Goal: Transaction & Acquisition: Obtain resource

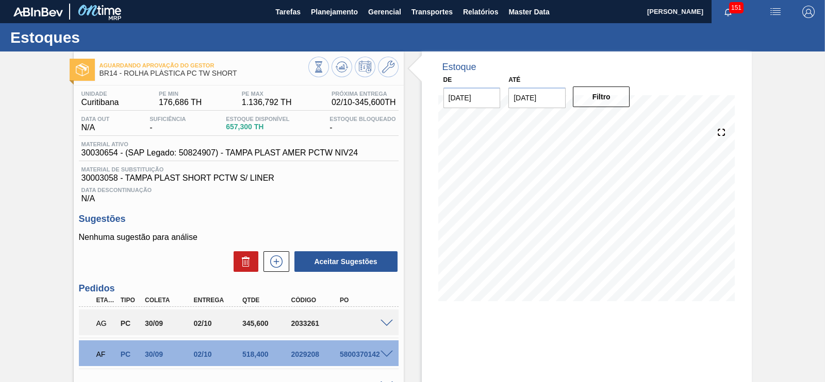
scroll to position [104, 0]
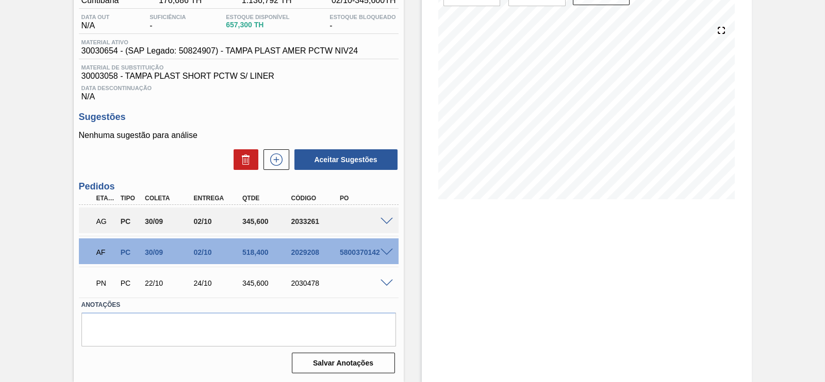
click at [380, 219] on span at bounding box center [386, 222] width 12 height 8
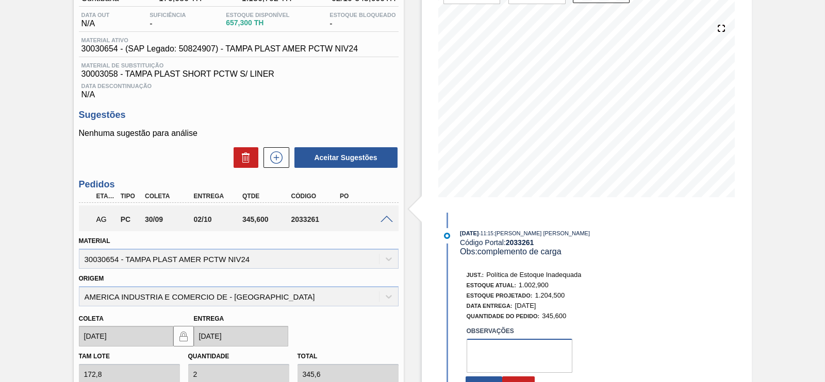
click at [533, 347] on textarea at bounding box center [519, 356] width 106 height 34
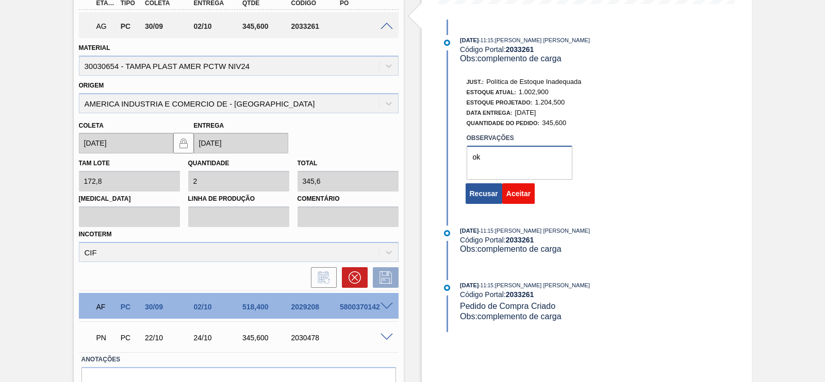
type textarea "ok"
click at [511, 189] on button "Aceitar" at bounding box center [518, 193] width 32 height 21
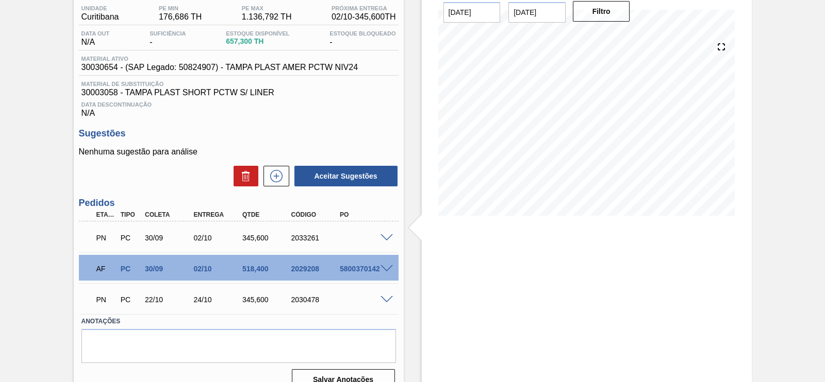
scroll to position [0, 0]
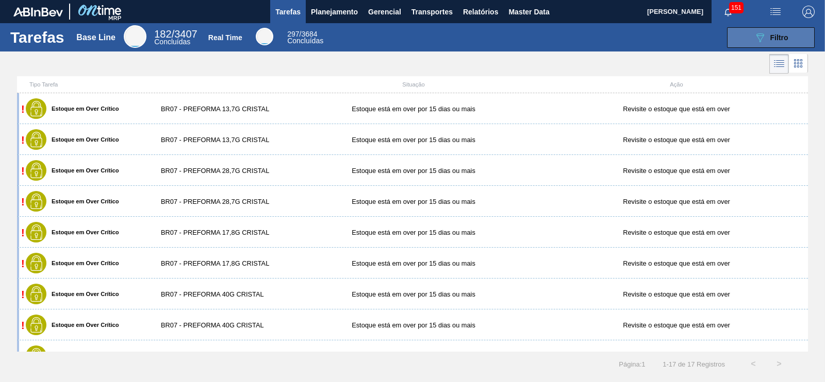
click at [767, 37] on div "089F7B8B-B2A5-4AFE-B5C0-19BA573D28AC Filtro" at bounding box center [771, 37] width 35 height 12
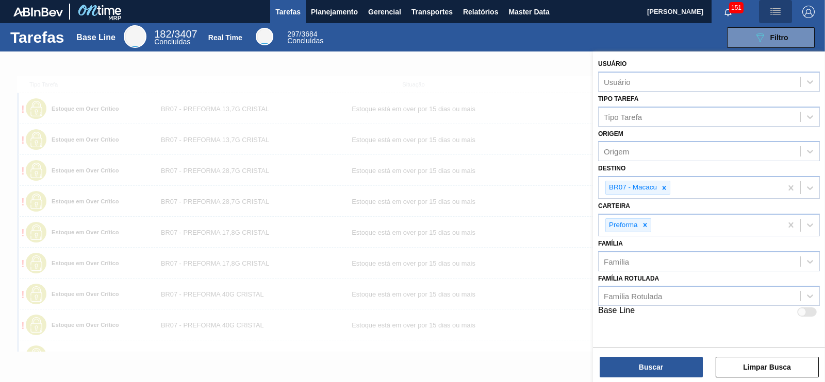
click at [777, 12] on img "button" at bounding box center [775, 12] width 12 height 12
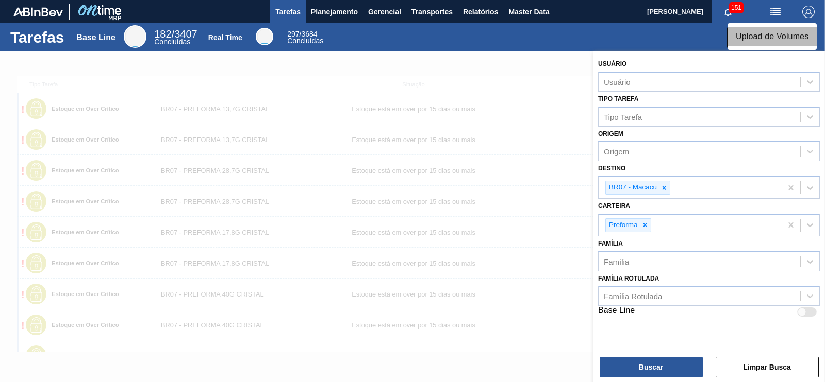
click at [766, 38] on li "Upload de Volumes" at bounding box center [771, 36] width 89 height 19
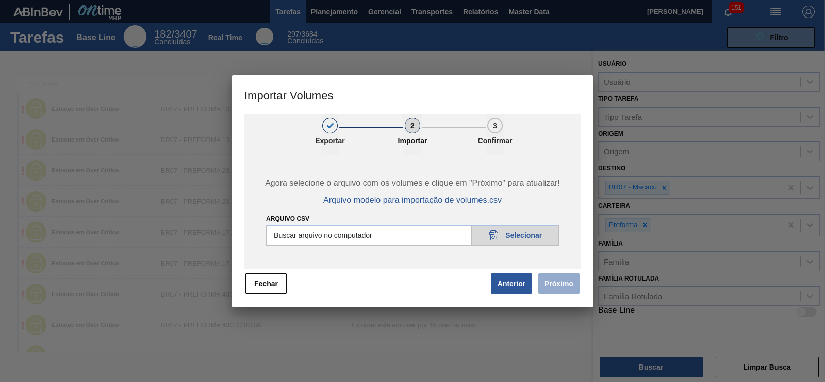
click at [503, 233] on input "Arquivo csv" at bounding box center [412, 235] width 293 height 21
type input "C:\fakepath\CSV.csv"
click at [547, 277] on button "Próximo" at bounding box center [558, 284] width 41 height 21
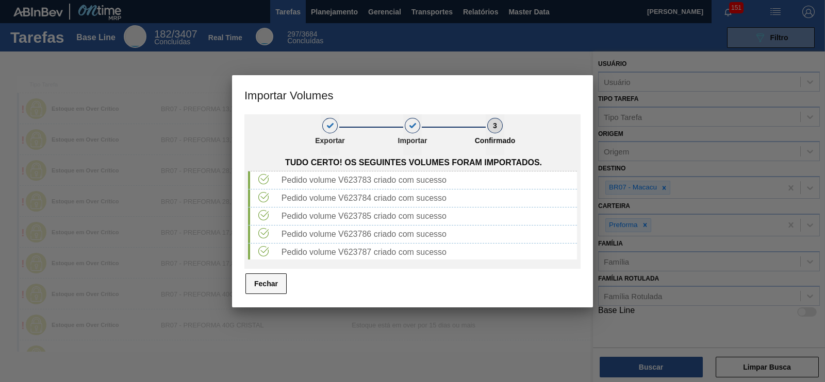
click at [281, 279] on button "Fechar" at bounding box center [265, 284] width 41 height 21
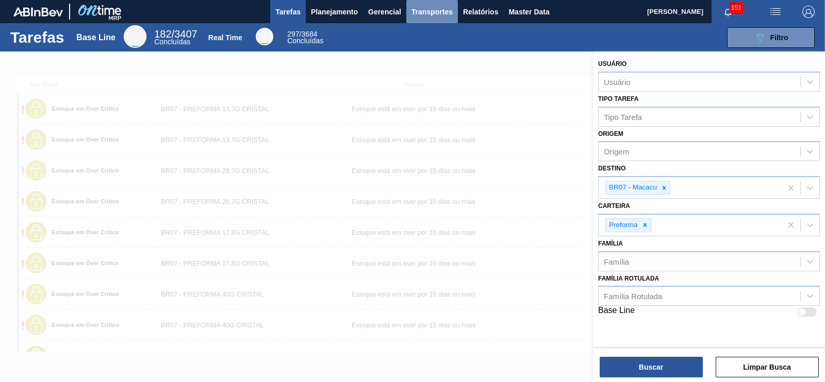
click at [425, 7] on span "Transportes" at bounding box center [431, 12] width 41 height 12
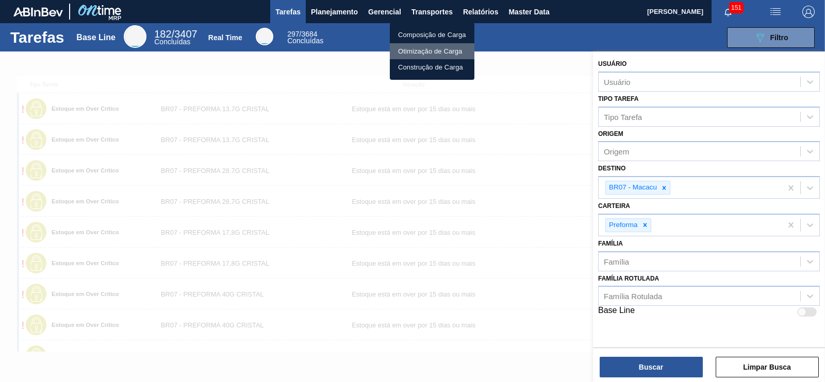
click at [417, 55] on li "Otimização de Carga" at bounding box center [432, 51] width 85 height 16
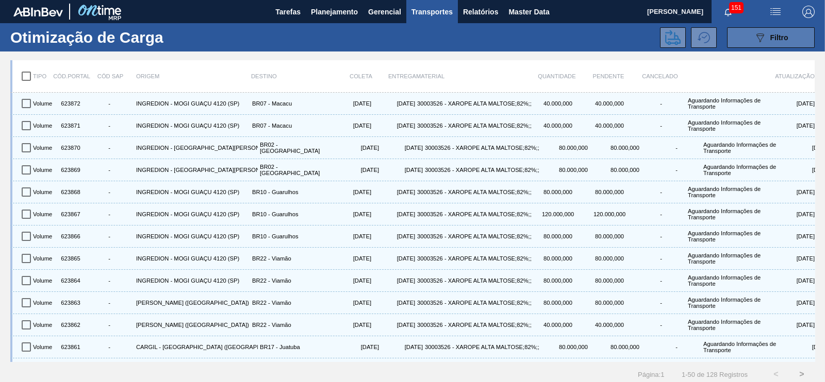
click at [769, 46] on button "089F7B8B-B2A5-4AFE-B5C0-19BA573D28AC Filtro" at bounding box center [771, 37] width 88 height 21
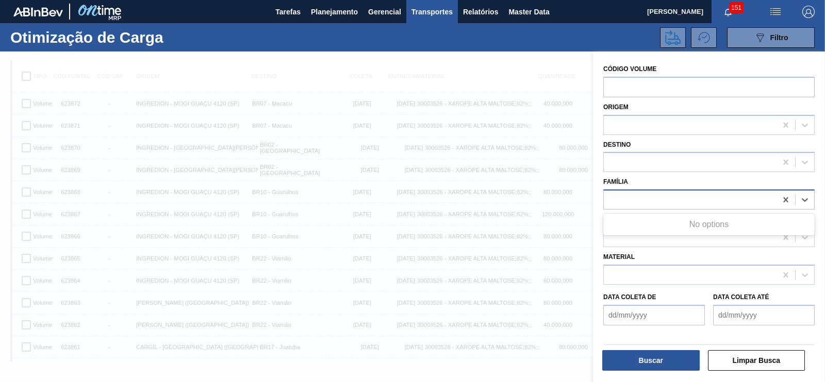
click at [636, 198] on div at bounding box center [690, 200] width 173 height 15
type input "x"
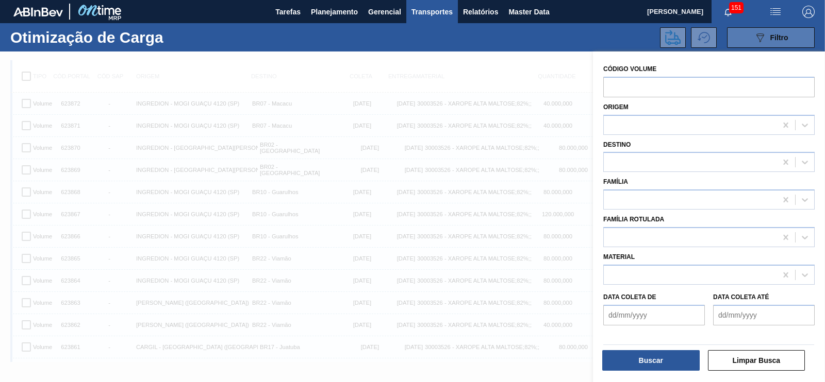
click at [773, 41] on span "Filtro" at bounding box center [779, 38] width 18 height 8
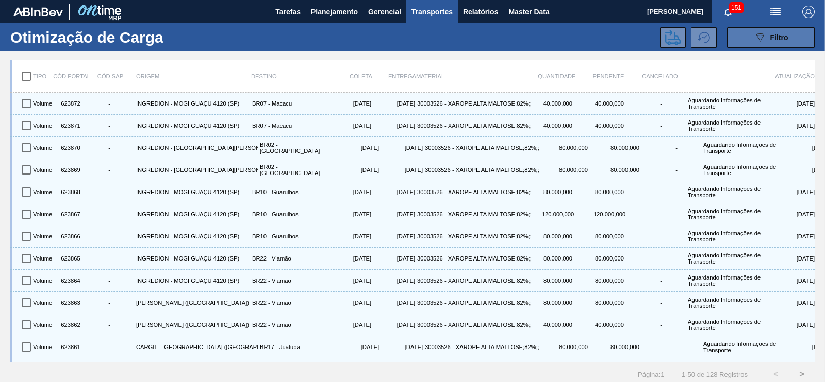
click at [773, 41] on span "Filtro" at bounding box center [779, 38] width 18 height 8
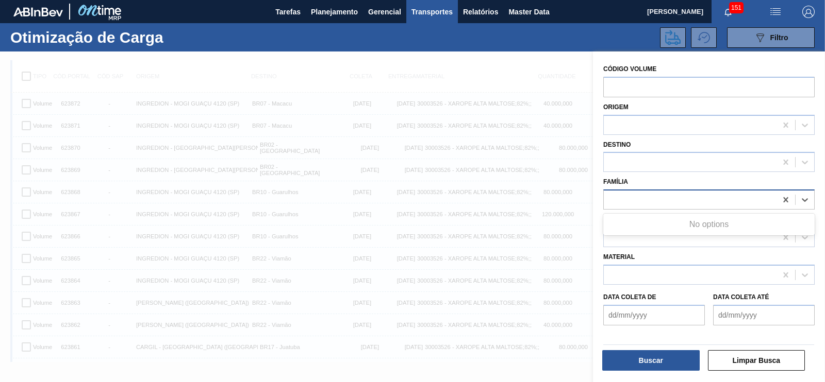
click at [639, 197] on div at bounding box center [690, 200] width 173 height 15
type input "xa"
click at [664, 197] on div "r" at bounding box center [690, 200] width 173 height 15
type input "r"
type input "xaro"
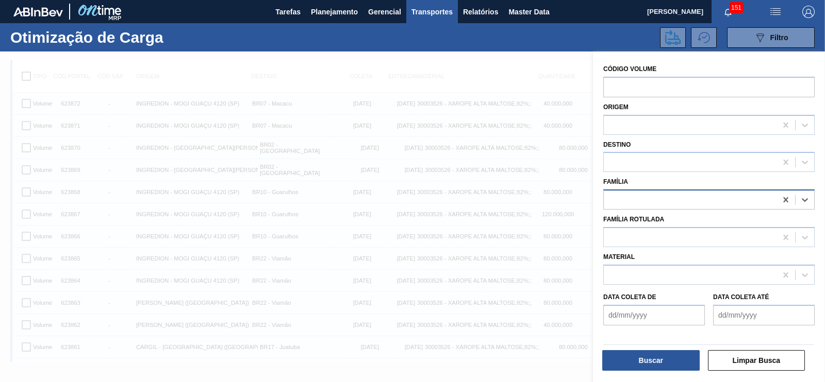
click at [644, 198] on div at bounding box center [690, 200] width 173 height 15
type input "xaro"
click at [783, 204] on icon at bounding box center [785, 200] width 10 height 10
click at [629, 236] on div at bounding box center [690, 236] width 173 height 15
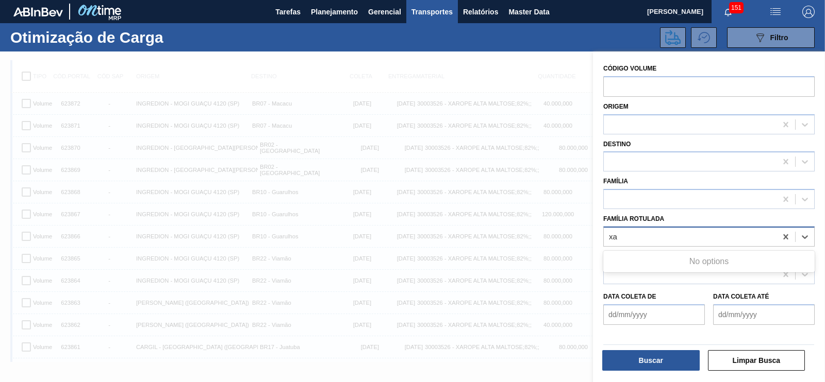
type Rotulada "x"
click at [561, 146] on div at bounding box center [412, 243] width 825 height 382
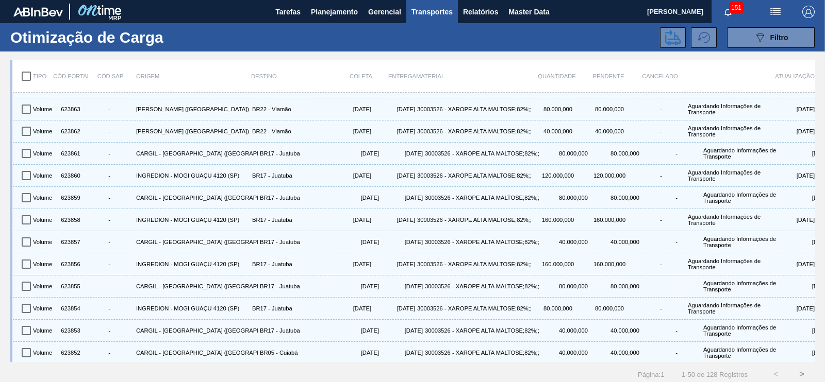
scroll to position [0, 0]
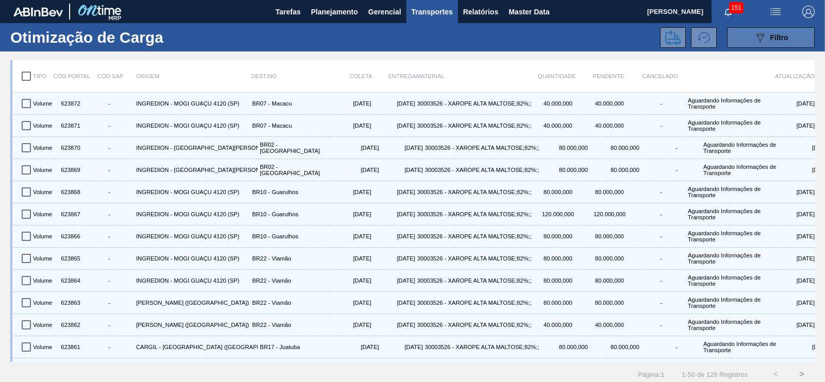
click at [776, 40] on span "Filtro" at bounding box center [779, 38] width 18 height 8
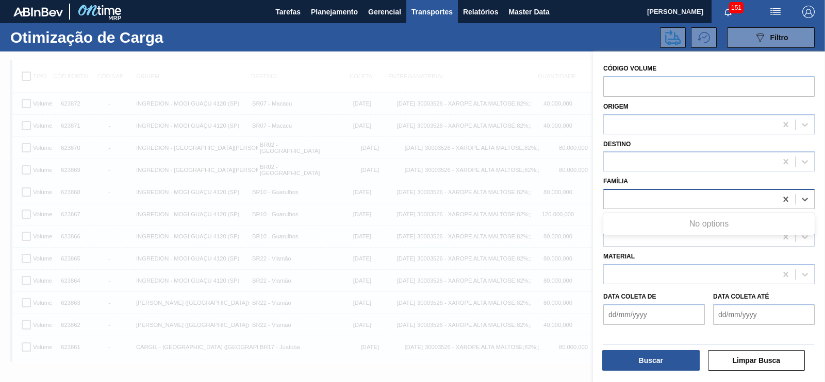
click at [629, 197] on div at bounding box center [690, 199] width 173 height 15
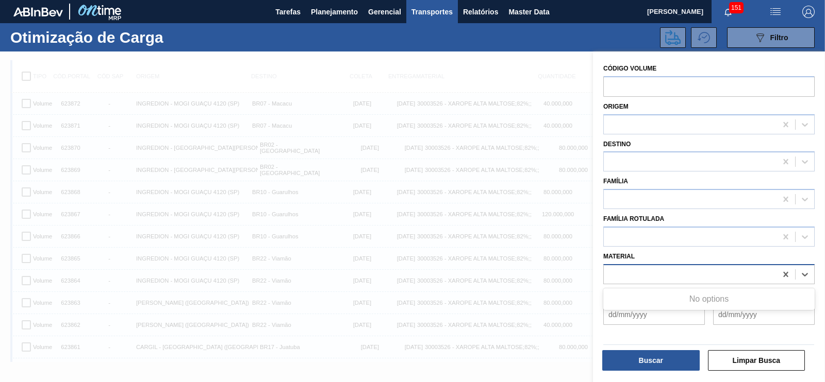
click at [669, 270] on div at bounding box center [690, 274] width 173 height 15
type input "x"
click at [554, 145] on div at bounding box center [412, 243] width 825 height 382
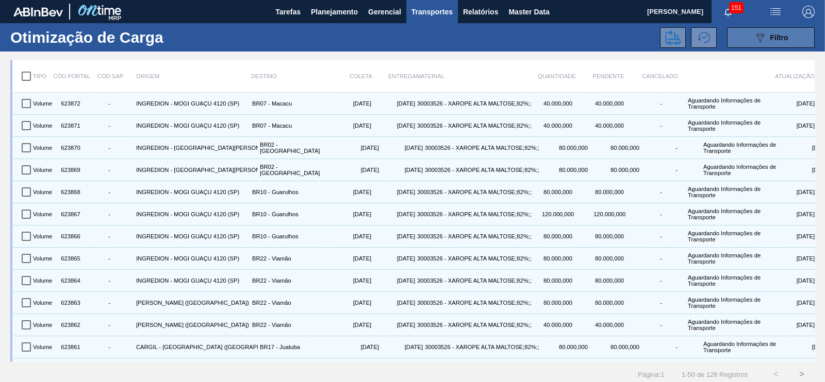
click at [741, 38] on button "089F7B8B-B2A5-4AFE-B5C0-19BA573D28AC Filtro" at bounding box center [771, 37] width 88 height 21
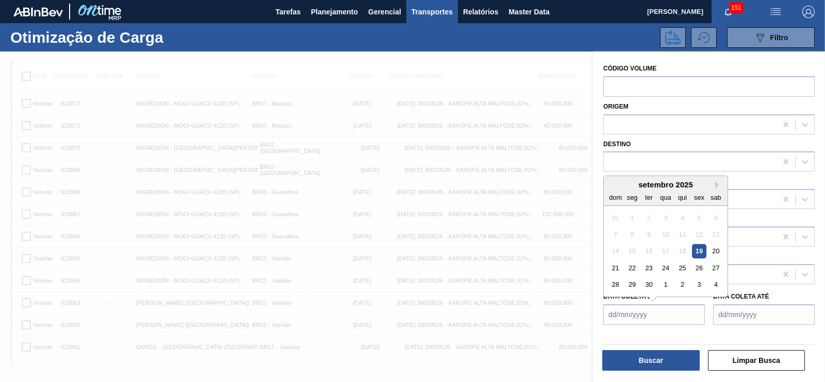
click at [667, 312] on de "Data coleta de" at bounding box center [654, 315] width 102 height 21
click at [694, 251] on div "19" at bounding box center [699, 251] width 14 height 14
type de "19/09/2025"
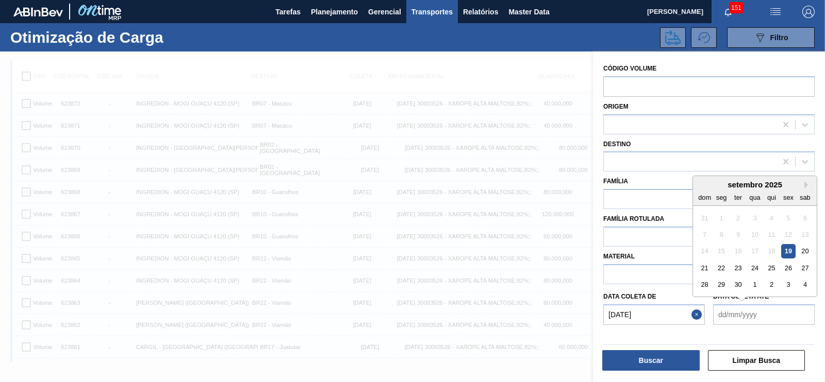
click at [743, 312] on até "Data coleta até" at bounding box center [764, 315] width 102 height 21
click at [733, 265] on div "23" at bounding box center [738, 268] width 14 height 14
type até "23/09/2025"
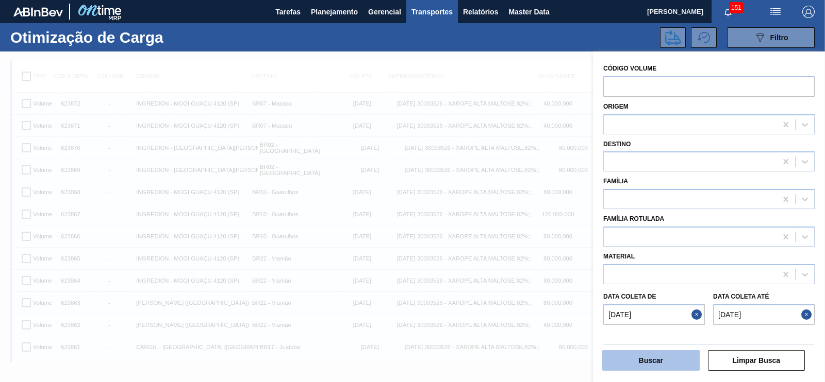
click at [670, 367] on button "Buscar" at bounding box center [650, 360] width 97 height 21
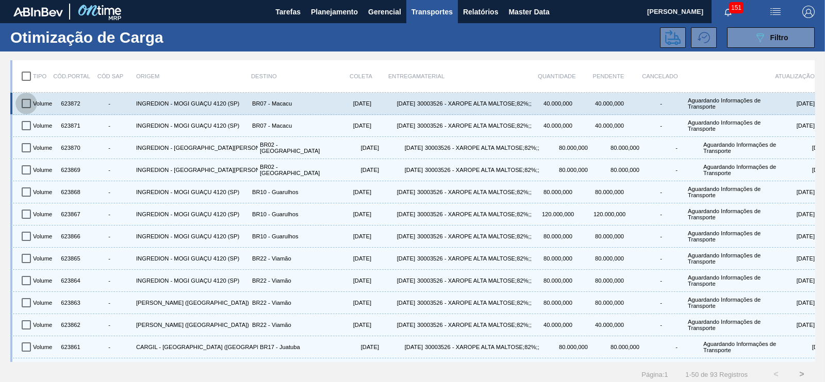
click at [27, 101] on input "checkbox" at bounding box center [26, 104] width 22 height 22
click at [28, 102] on input "checkbox" at bounding box center [26, 104] width 22 height 22
checkbox input "false"
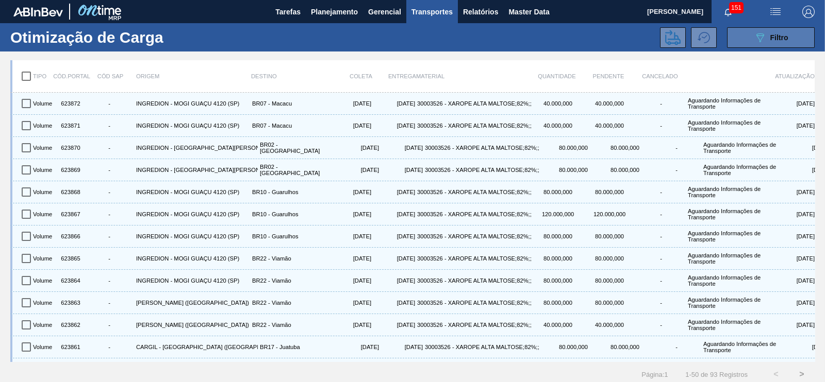
click at [759, 40] on icon "089F7B8B-B2A5-4AFE-B5C0-19BA573D28AC" at bounding box center [760, 37] width 12 height 12
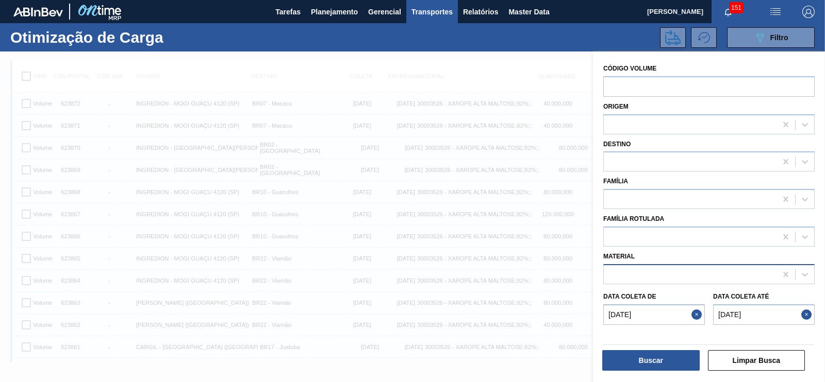
scroll to position [5, 0]
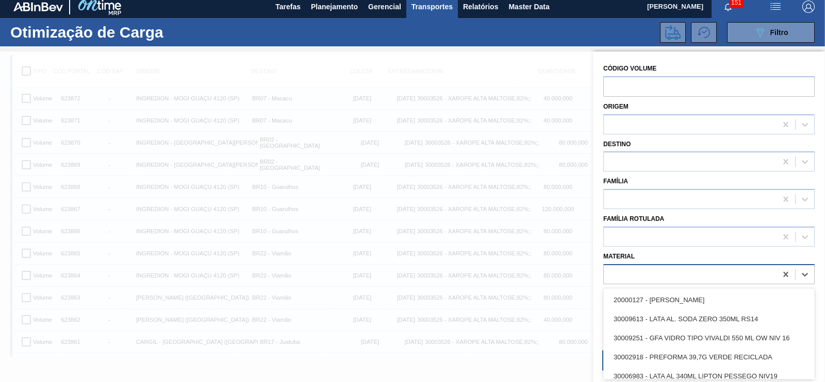
click at [659, 280] on div at bounding box center [708, 274] width 211 height 20
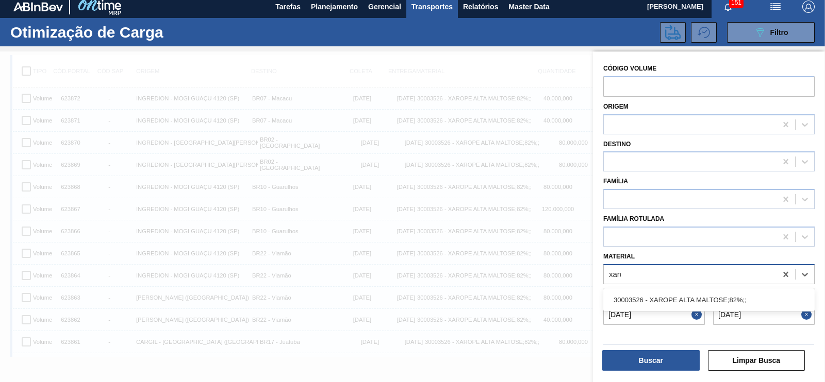
type input "xarop"
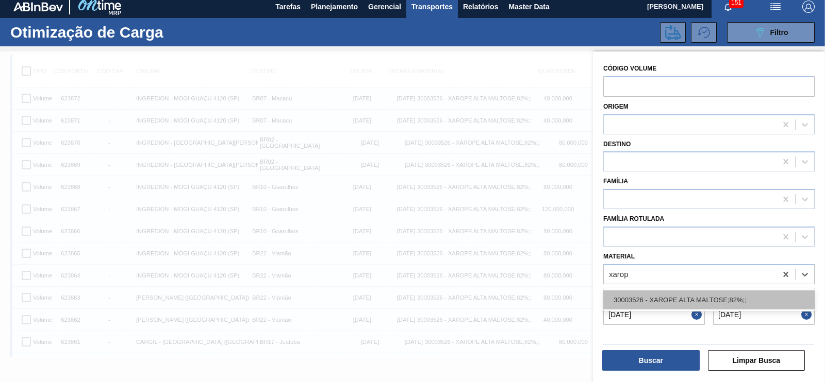
click at [653, 297] on div "30003526 - XAROPE ALTA MALTOSE;82%;;" at bounding box center [708, 300] width 211 height 19
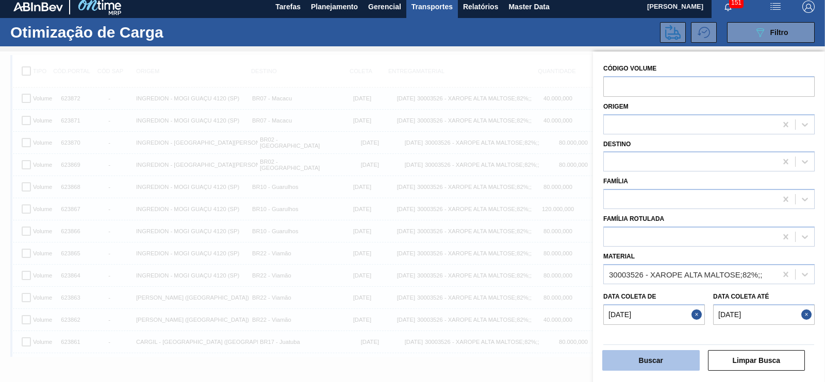
click at [660, 357] on button "Buscar" at bounding box center [650, 360] width 97 height 21
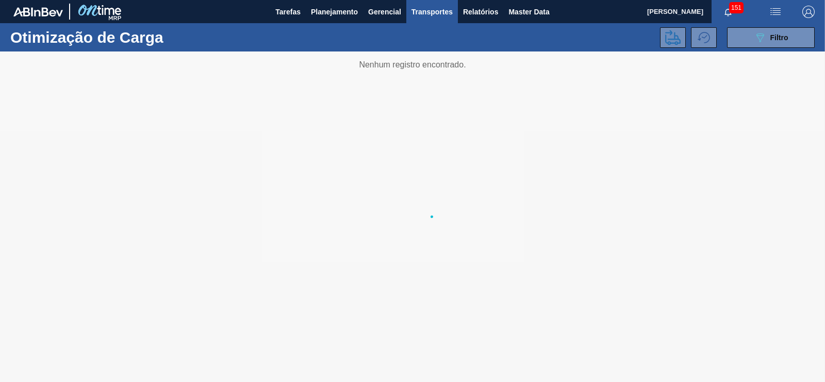
scroll to position [0, 0]
click at [765, 36] on div "089F7B8B-B2A5-4AFE-B5C0-19BA573D28AC Filtro" at bounding box center [771, 37] width 35 height 12
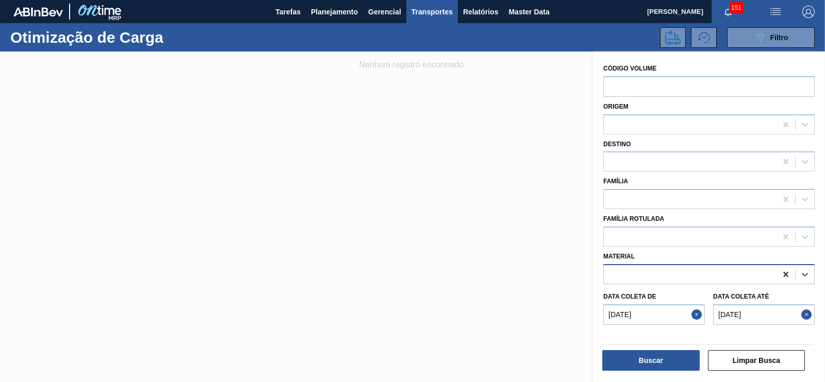
click at [782, 276] on icon at bounding box center [785, 275] width 10 height 10
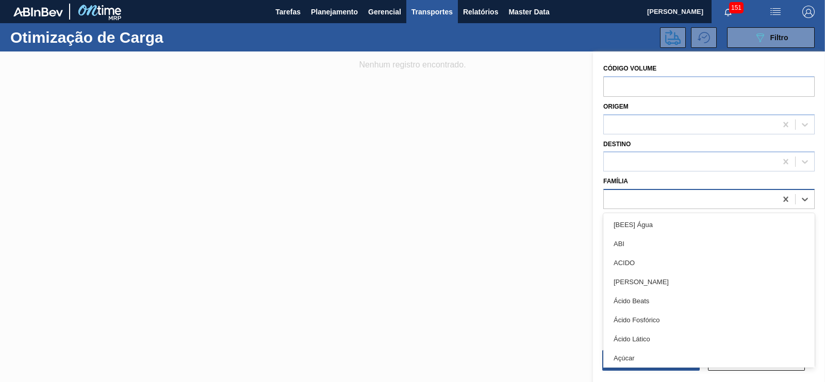
click at [671, 199] on div at bounding box center [690, 199] width 173 height 15
type input "xa"
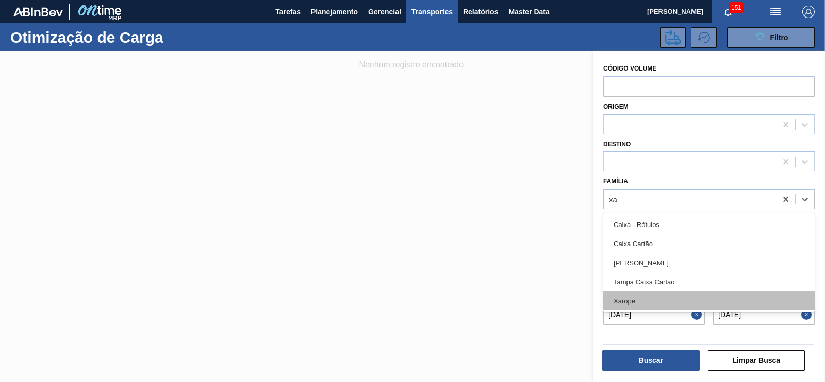
click at [633, 297] on div "Xarope" at bounding box center [708, 301] width 211 height 19
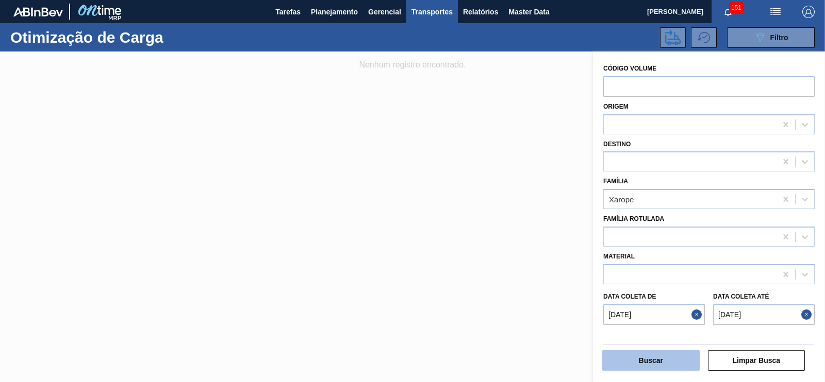
click at [657, 362] on button "Buscar" at bounding box center [650, 360] width 97 height 21
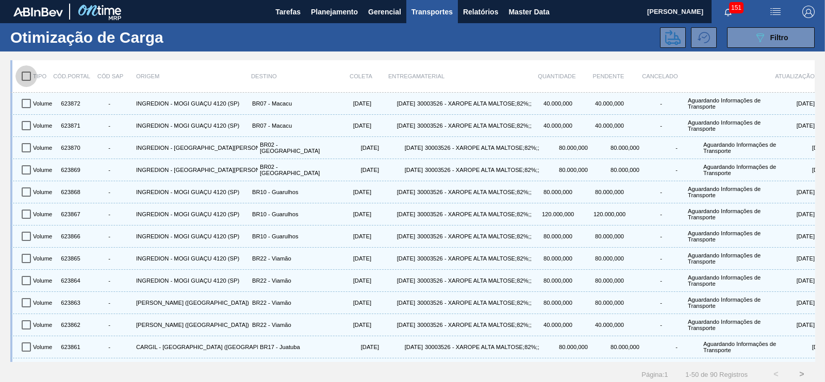
click at [26, 72] on input "checkbox" at bounding box center [26, 76] width 22 height 22
checkbox input "true"
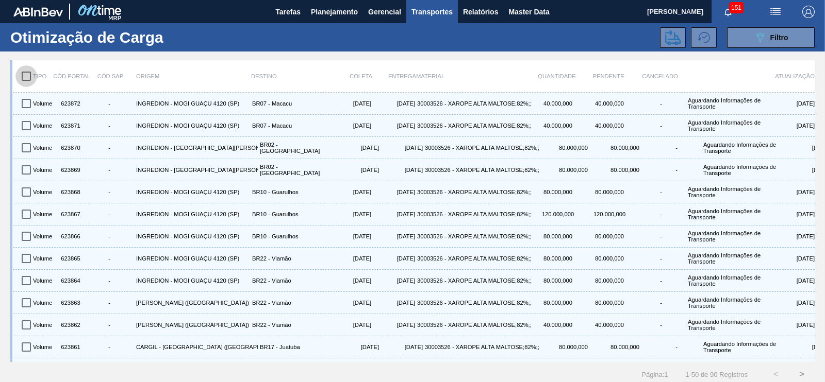
checkbox input "true"
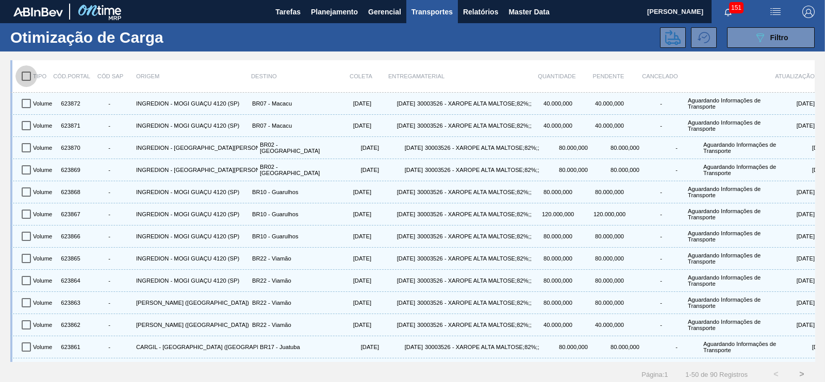
checkbox input "true"
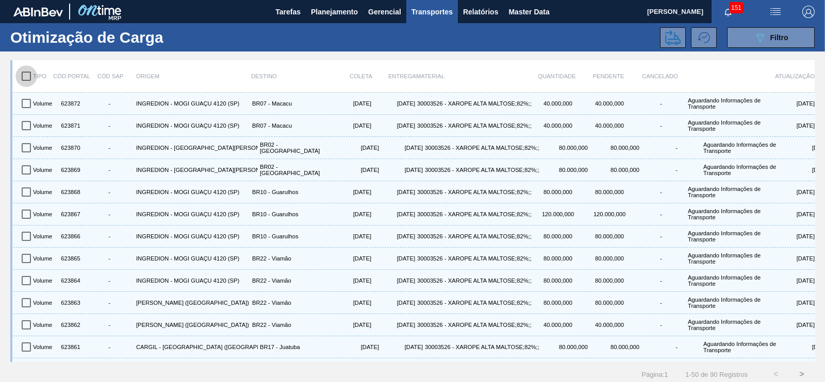
checkbox input "true"
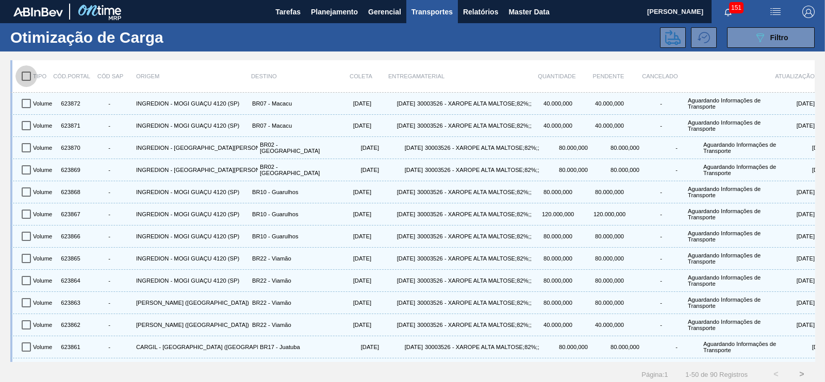
checkbox input "true"
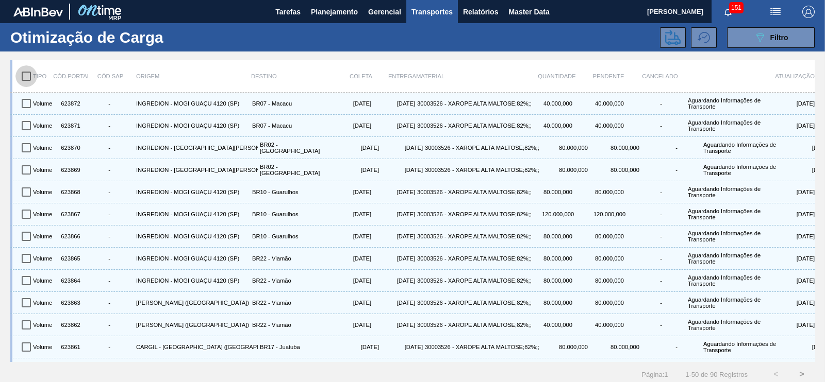
checkbox input "true"
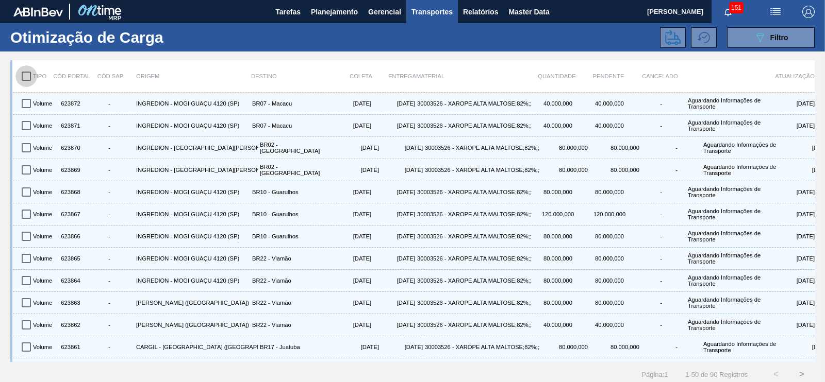
checkbox input "true"
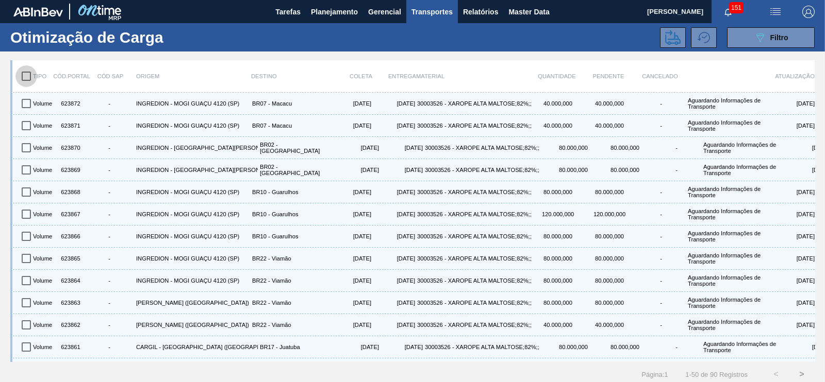
checkbox input "true"
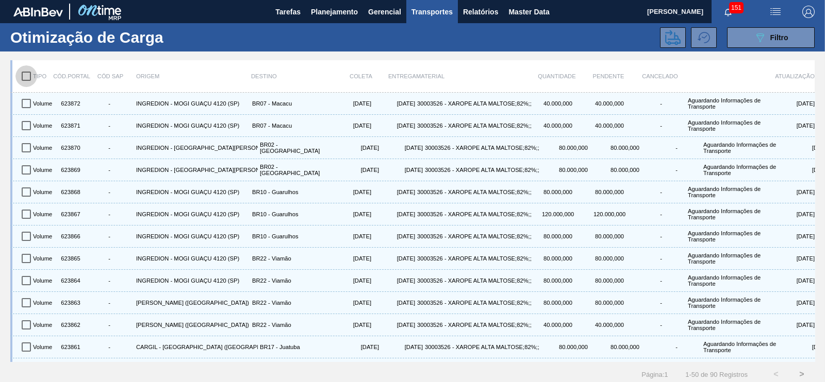
checkbox input "true"
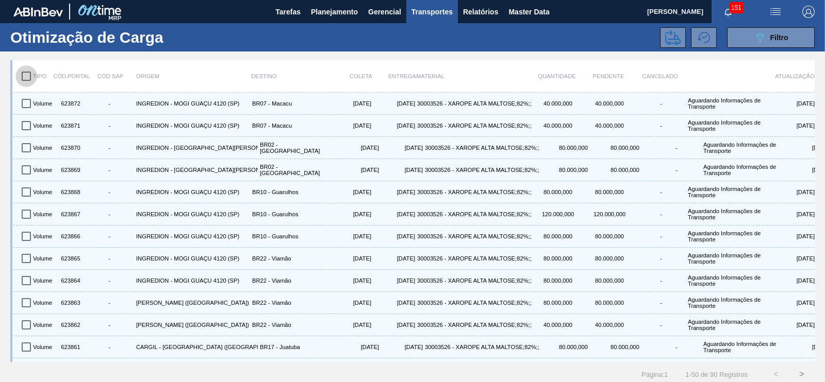
checkbox input "true"
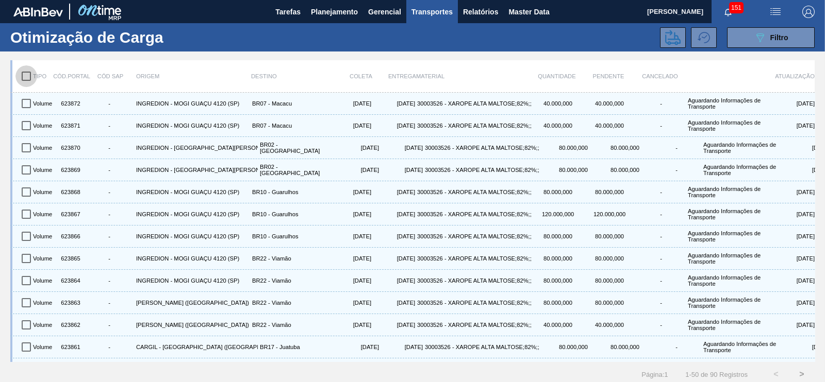
checkbox input "true"
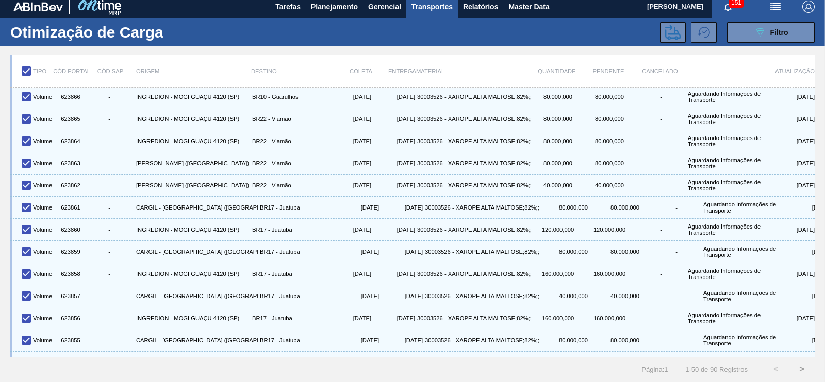
scroll to position [96, 0]
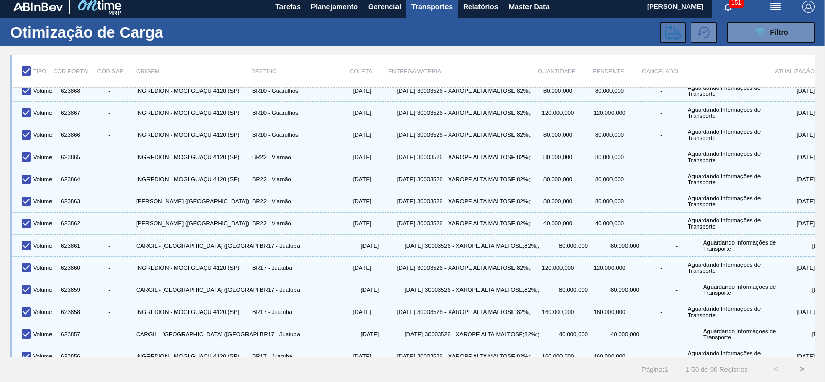
click at [670, 34] on icon at bounding box center [672, 32] width 15 height 15
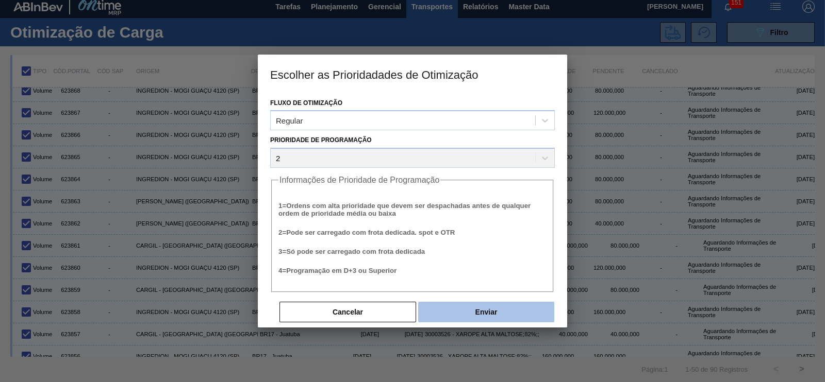
click at [465, 309] on button "Enviar" at bounding box center [486, 312] width 136 height 21
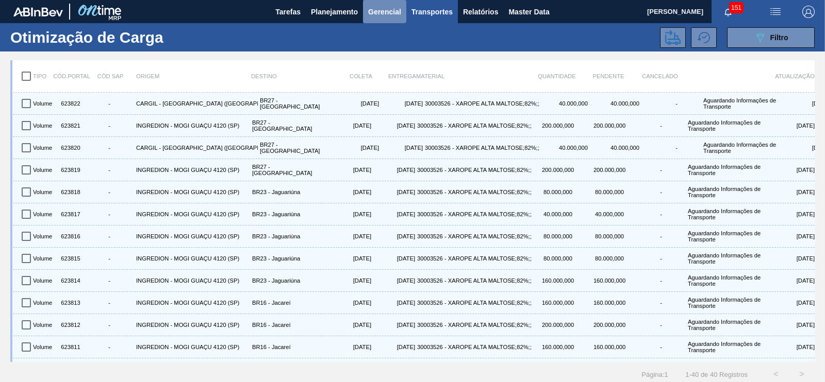
click at [400, 16] on button "Gerencial" at bounding box center [384, 11] width 43 height 23
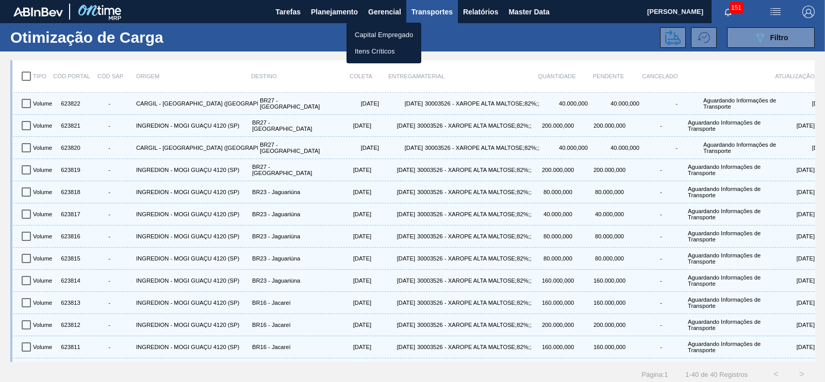
click at [424, 13] on div at bounding box center [412, 191] width 825 height 382
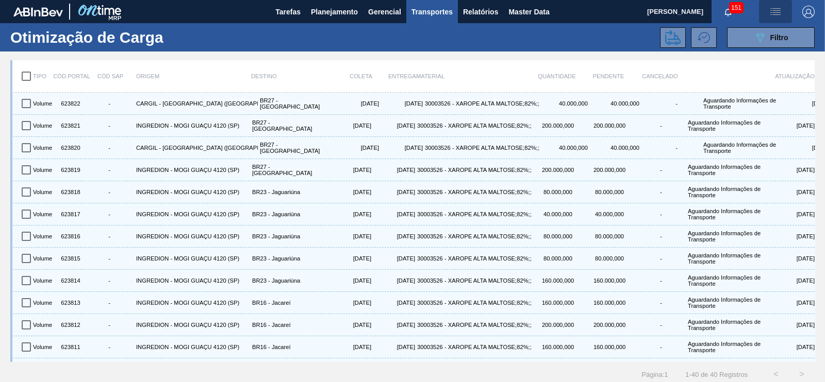
click at [777, 11] on img "button" at bounding box center [775, 12] width 12 height 12
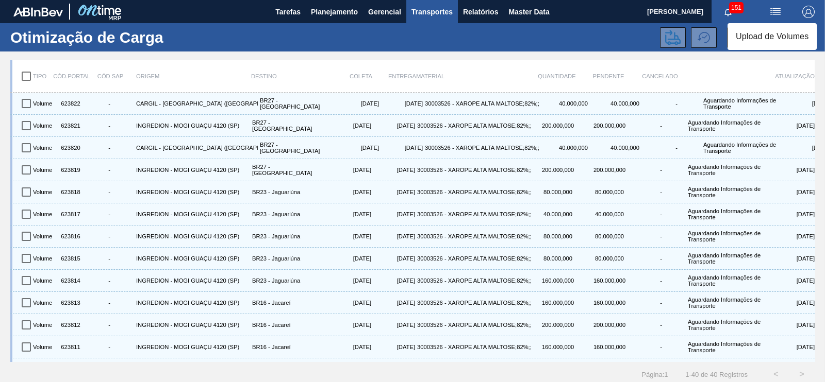
click at [363, 19] on div at bounding box center [412, 191] width 825 height 382
click at [348, 15] on span "Planejamento" at bounding box center [334, 12] width 47 height 12
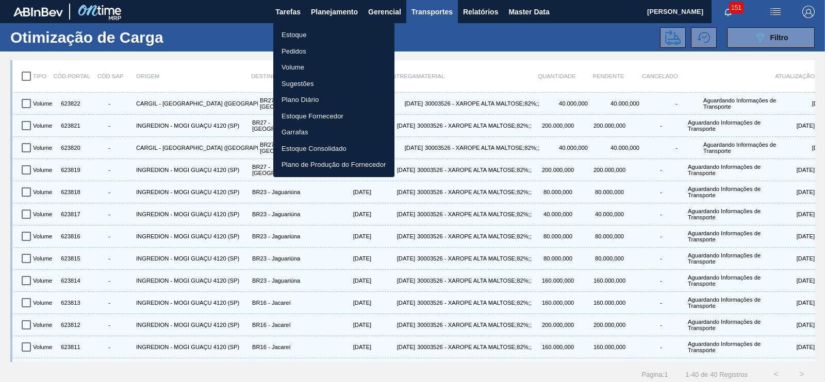
click at [377, 14] on div at bounding box center [412, 191] width 825 height 382
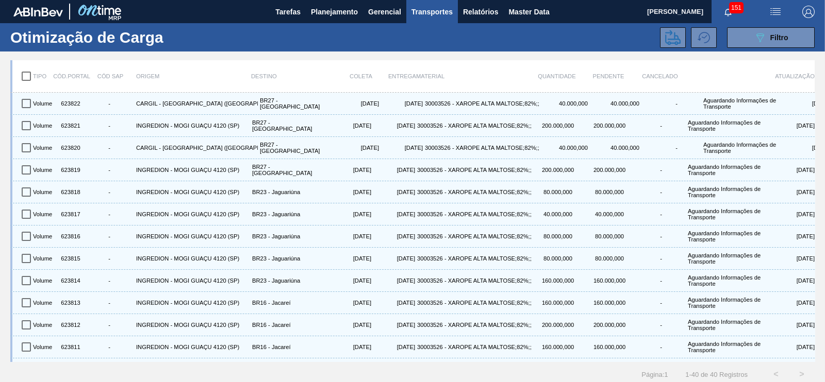
click at [379, 12] on span "Gerencial" at bounding box center [384, 12] width 33 height 12
click at [347, 8] on div at bounding box center [412, 191] width 825 height 382
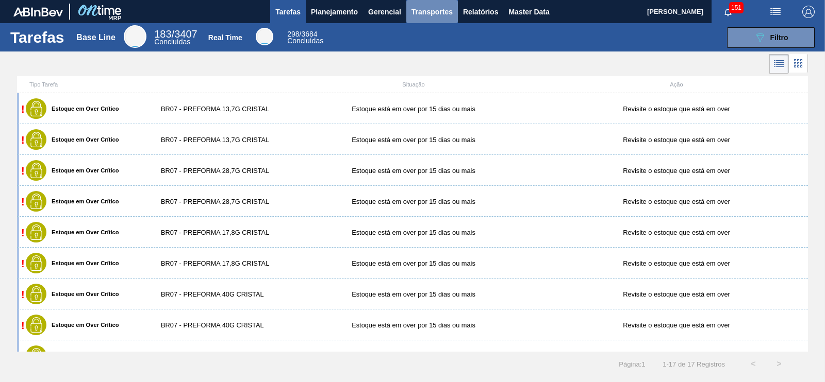
click at [449, 12] on span "Transportes" at bounding box center [431, 12] width 41 height 12
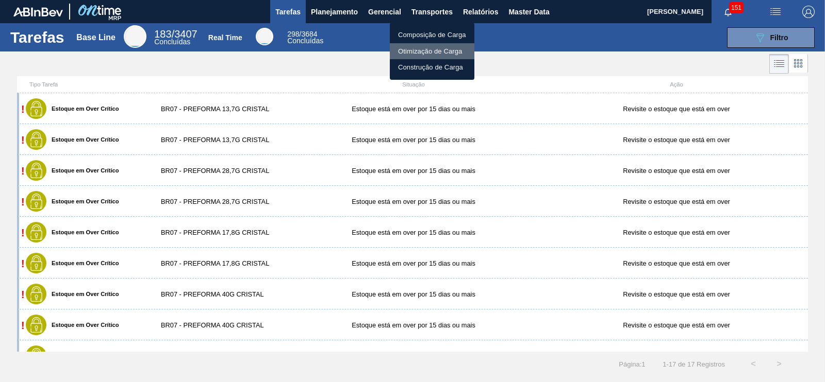
click at [448, 52] on li "Otimização de Carga" at bounding box center [432, 51] width 85 height 16
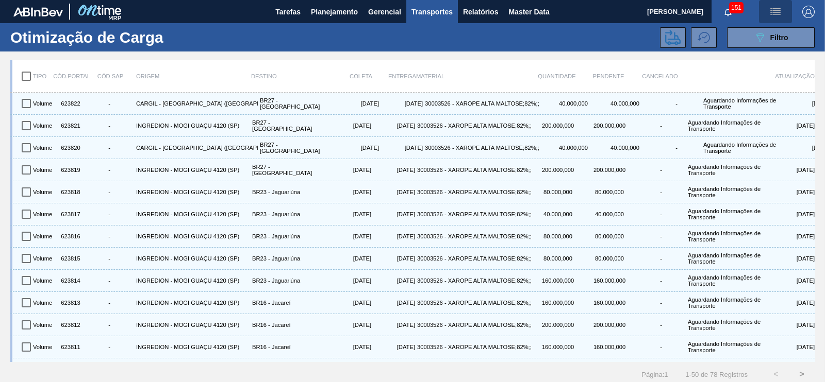
click at [780, 10] on span "button" at bounding box center [775, 12] width 25 height 12
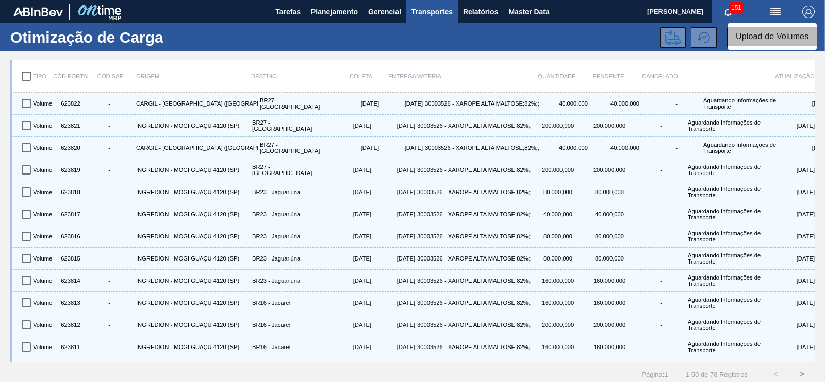
click at [765, 32] on li "Upload de Volumes" at bounding box center [771, 36] width 89 height 19
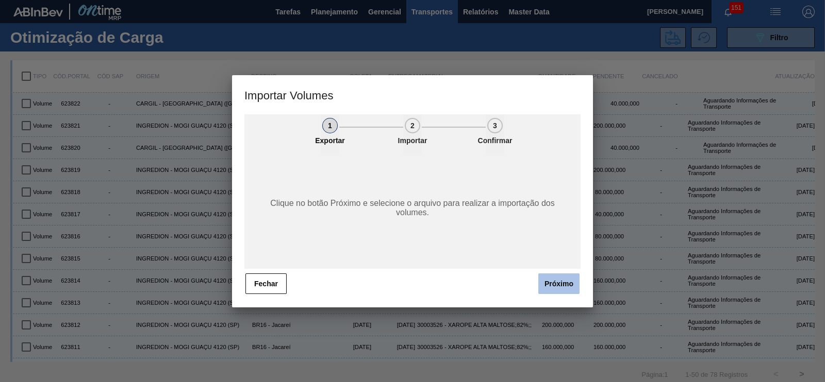
click at [564, 285] on button "Próximo" at bounding box center [558, 284] width 41 height 21
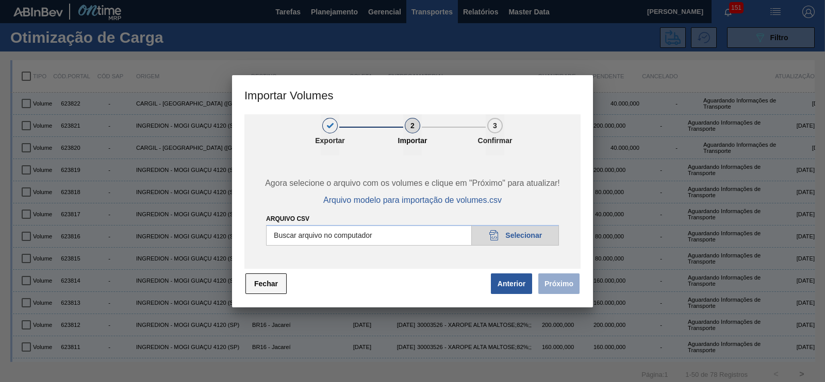
click at [266, 286] on button "Fechar" at bounding box center [265, 284] width 41 height 21
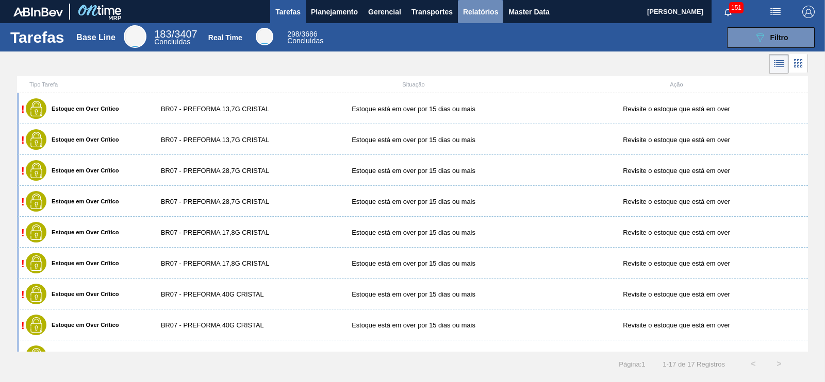
click at [477, 1] on button "Relatórios" at bounding box center [480, 11] width 45 height 23
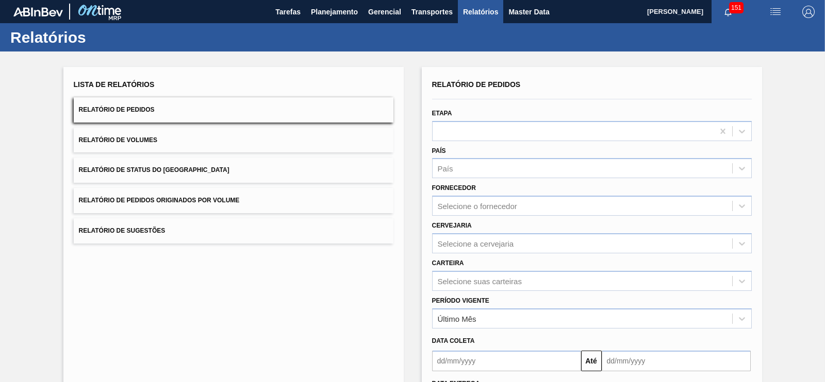
click at [234, 198] on span "Relatório de Pedidos Originados por Volume" at bounding box center [159, 200] width 161 height 7
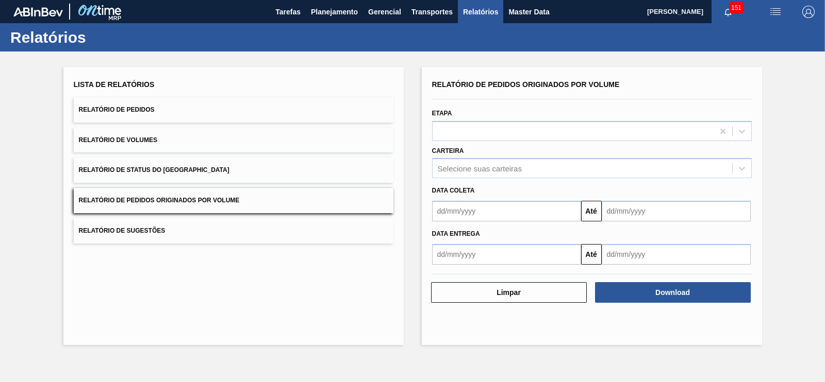
click at [470, 209] on input "text" at bounding box center [506, 211] width 149 height 21
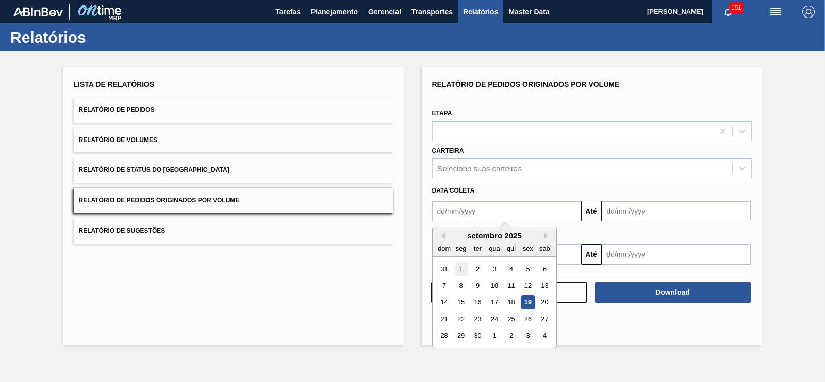
click at [460, 270] on div "1" at bounding box center [461, 269] width 14 height 14
type input "[DATE]"
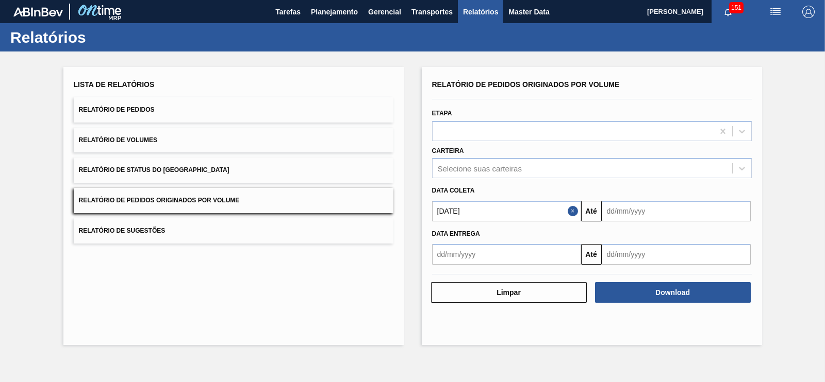
click at [193, 170] on button "Relatório de Status do [GEOGRAPHIC_DATA]" at bounding box center [234, 170] width 320 height 25
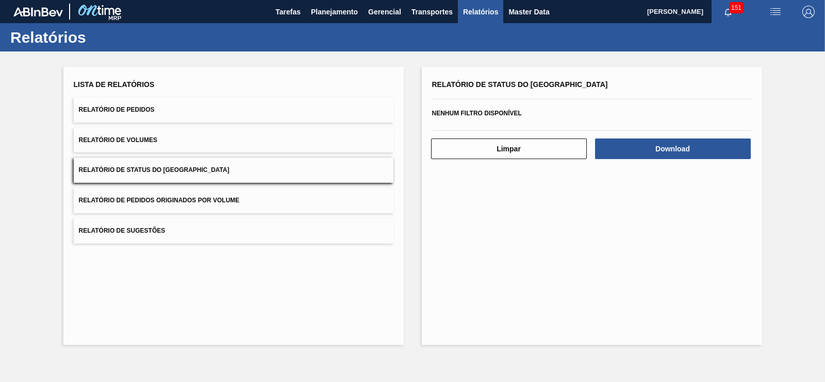
click at [193, 147] on button "Relatório de Volumes" at bounding box center [234, 140] width 320 height 25
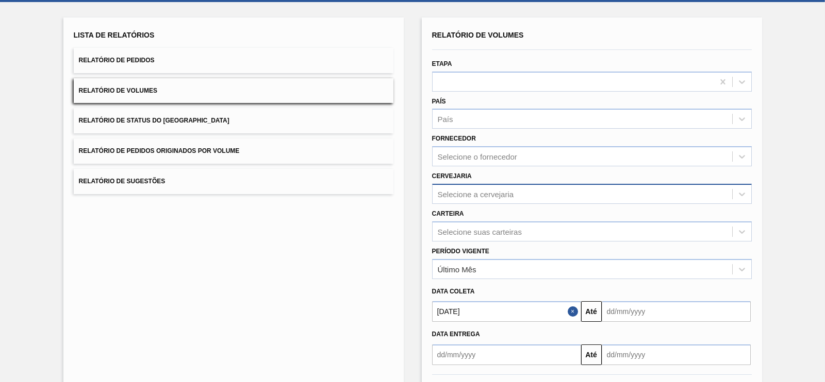
scroll to position [50, 0]
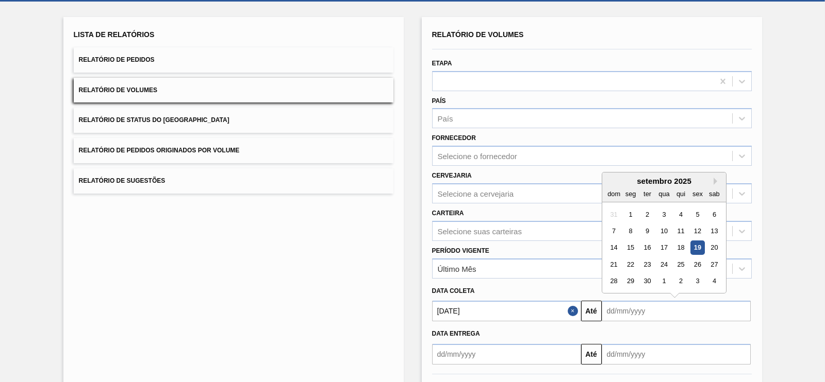
click at [651, 310] on input "text" at bounding box center [675, 311] width 149 height 21
click at [640, 275] on div "30" at bounding box center [647, 282] width 14 height 14
type input "[DATE]"
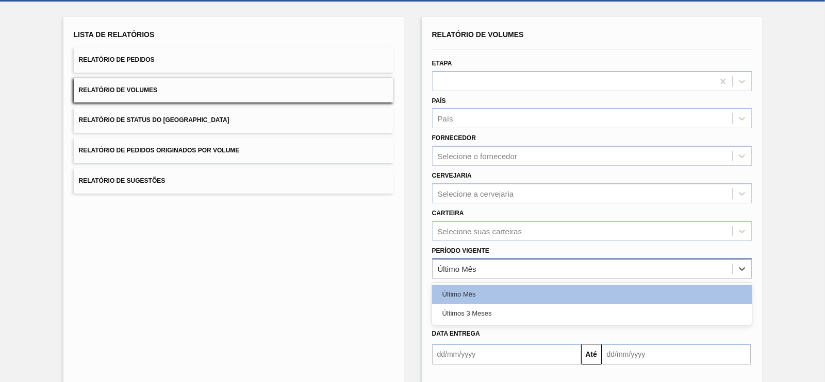
click at [486, 261] on div "Último Mês" at bounding box center [581, 268] width 299 height 15
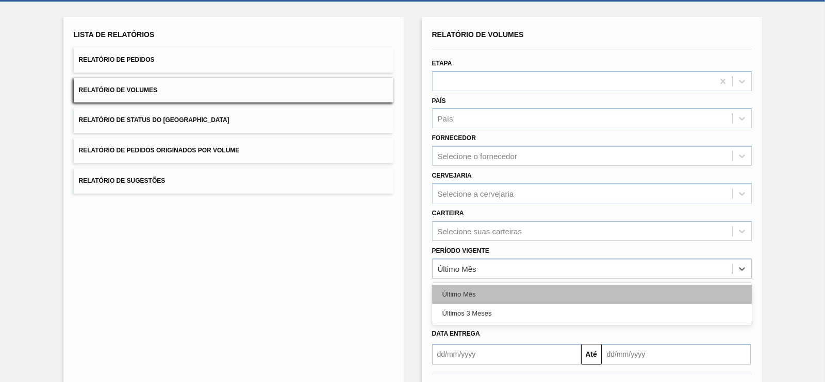
click at [469, 287] on div "Último Mês" at bounding box center [592, 294] width 320 height 19
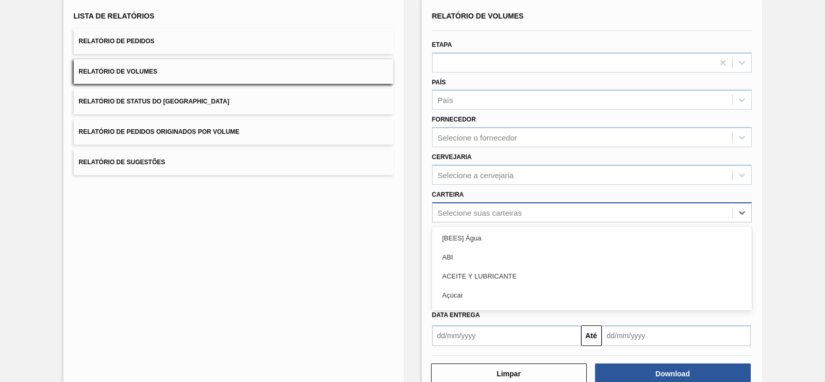
click at [467, 223] on div "option [BEES] Água focused, 1 of 101. 101 results available. Use Up and Down to…" at bounding box center [592, 213] width 320 height 20
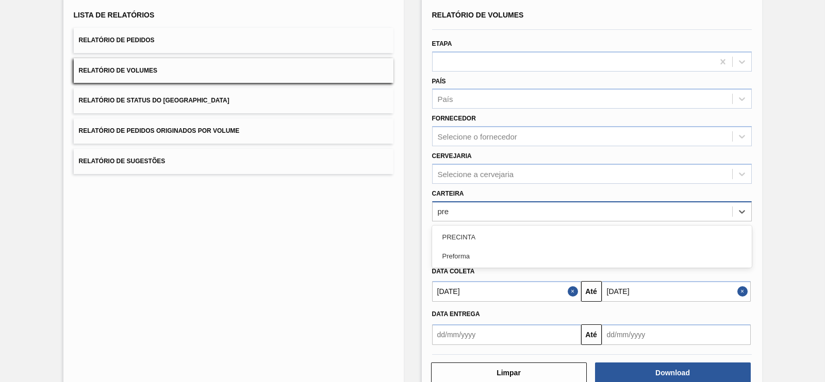
type input "pref"
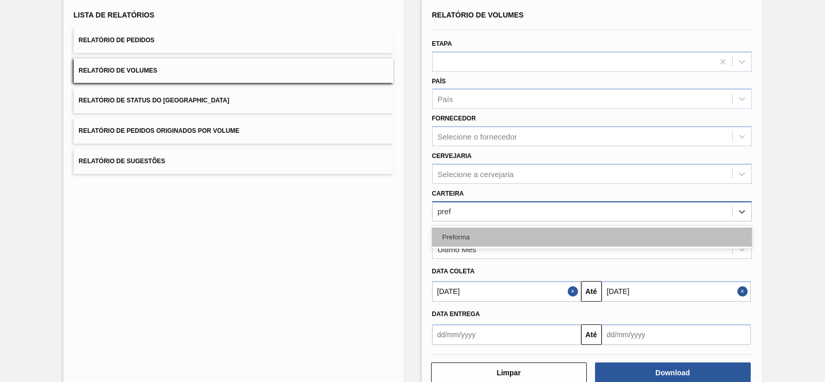
click at [456, 228] on div "Preforma" at bounding box center [592, 237] width 320 height 19
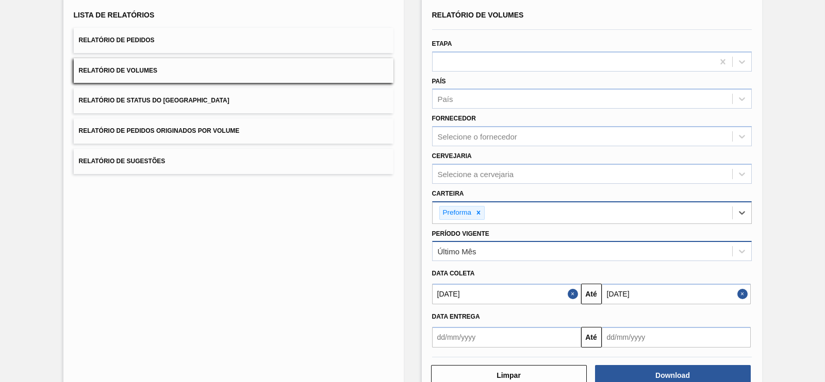
scroll to position [95, 0]
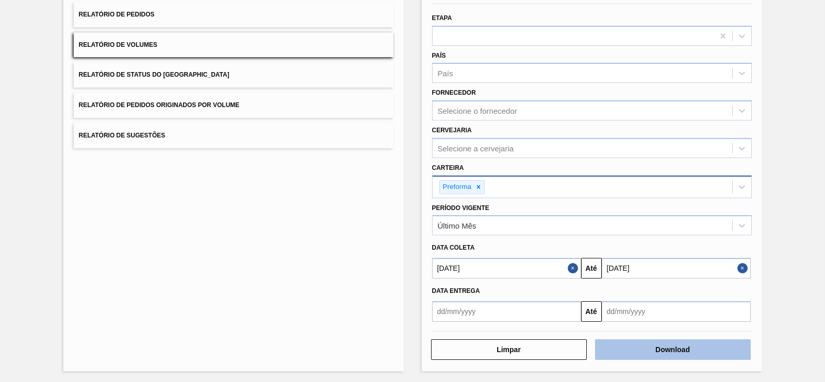
drag, startPoint x: 660, startPoint y: 361, endPoint x: 654, endPoint y: 353, distance: 10.3
click at [654, 353] on div "Relatório de Volumes Etapa País País Fornecedor Selecione o fornecedor Cervejar…" at bounding box center [592, 172] width 340 height 400
click at [654, 353] on button "Download" at bounding box center [673, 350] width 156 height 21
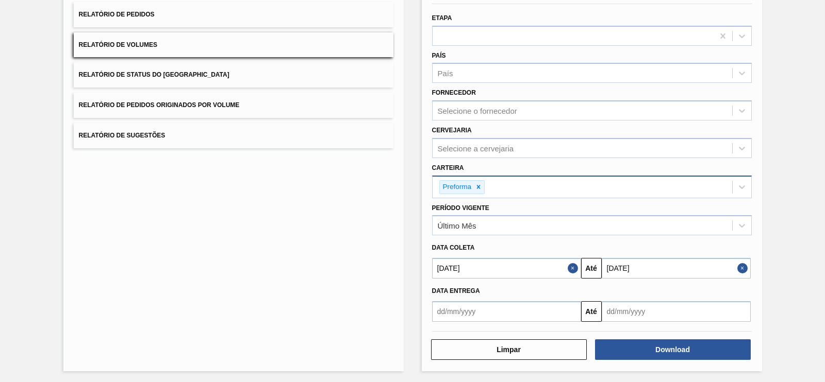
scroll to position [0, 0]
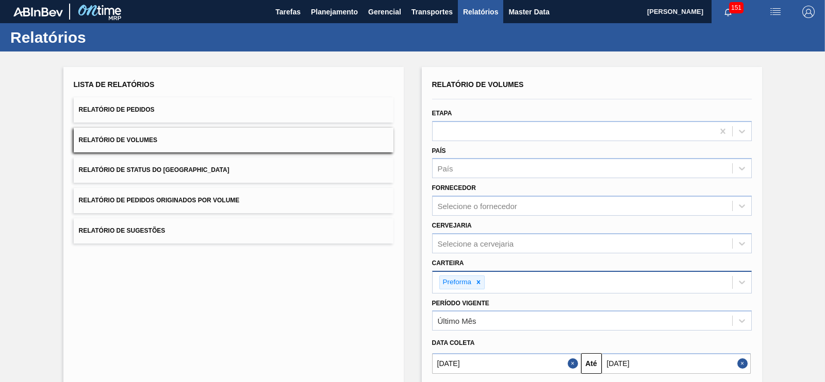
click at [247, 201] on button "Relatório de Pedidos Originados por Volume" at bounding box center [234, 200] width 320 height 25
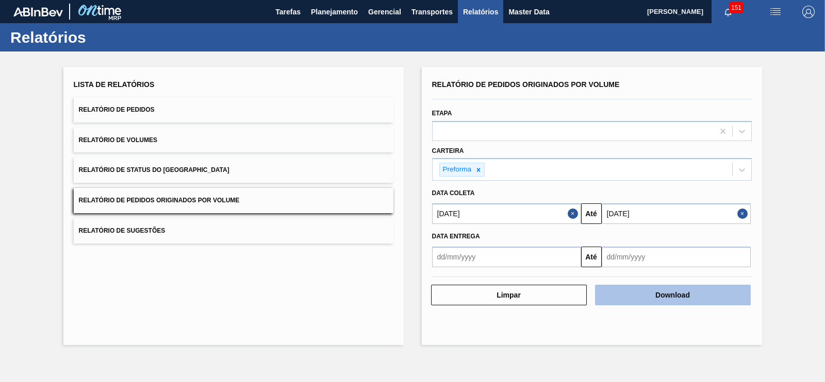
click at [624, 293] on button "Download" at bounding box center [673, 295] width 156 height 21
